Goal: Transaction & Acquisition: Purchase product/service

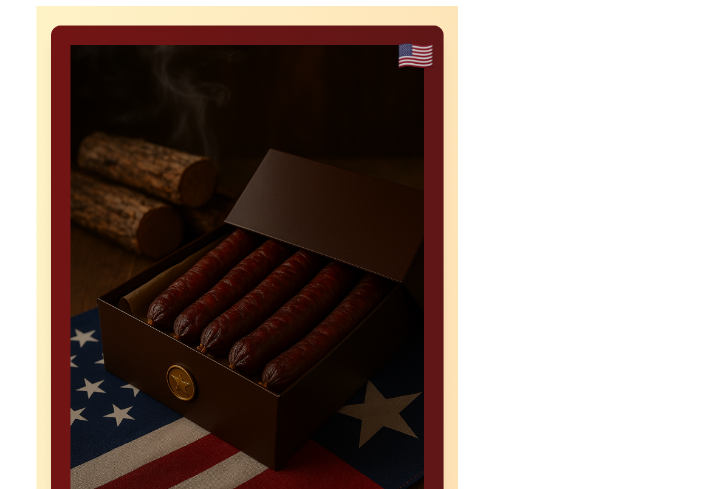
scroll to position [782, 0]
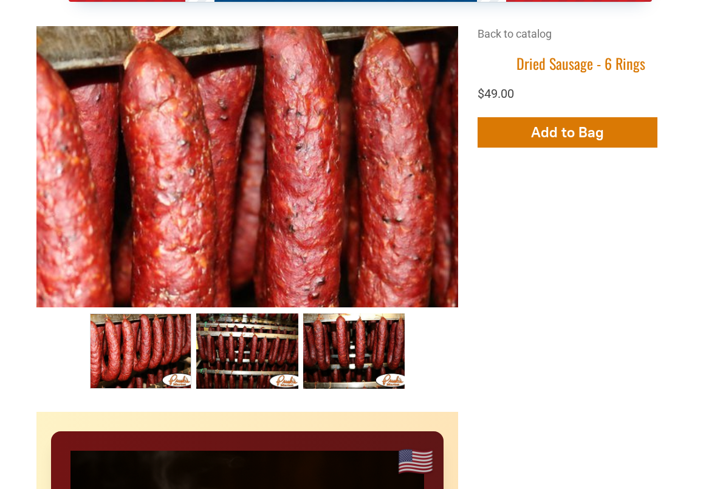
scroll to position [375, 0]
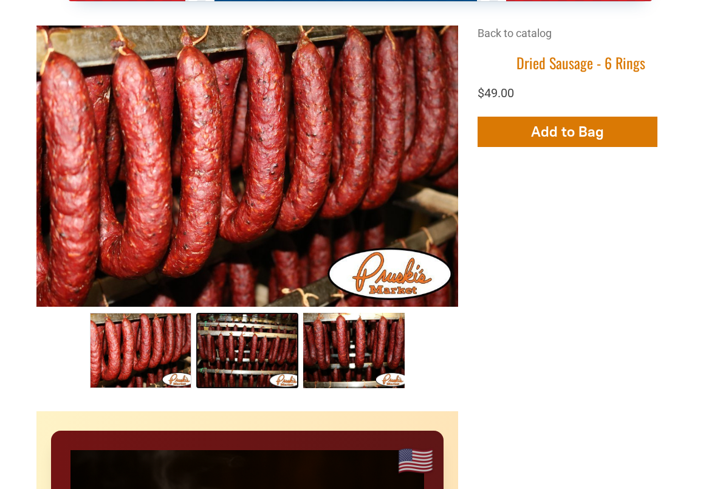
click at [224, 366] on link "Dried Sausage 002 1" at bounding box center [246, 350] width 101 height 75
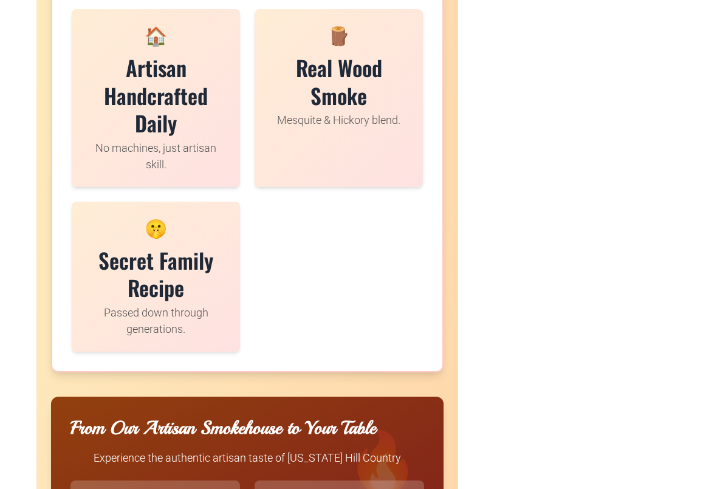
scroll to position [2613, 0]
